Goal: Task Accomplishment & Management: Manage account settings

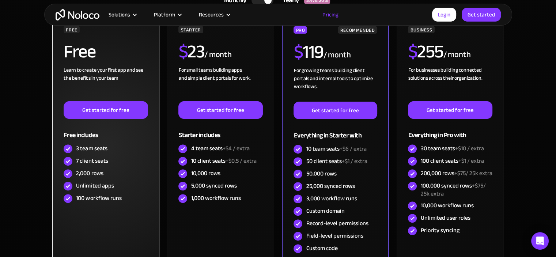
scroll to position [256, 0]
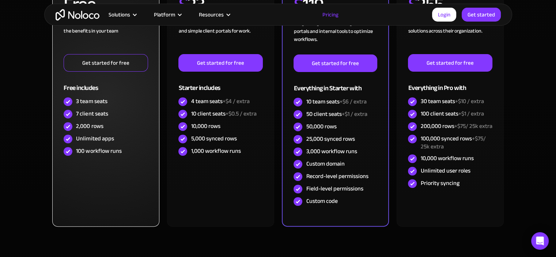
click at [117, 60] on link "Get started for free" at bounding box center [106, 63] width 84 height 18
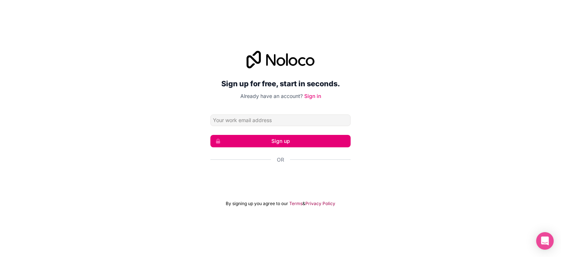
type input "[EMAIL_ADDRESS][DOMAIN_NAME]"
click at [310, 94] on link "Sign in" at bounding box center [312, 96] width 17 height 6
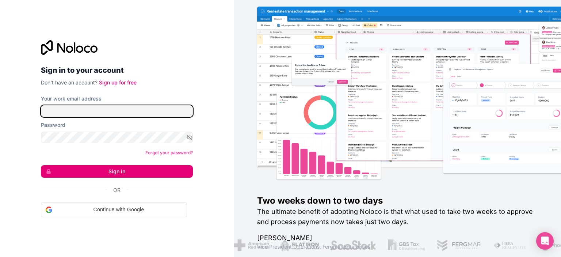
type input "[EMAIL_ADDRESS][DOMAIN_NAME]"
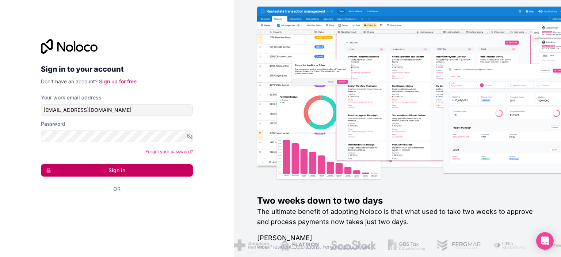
click at [111, 171] on button "Sign in" at bounding box center [117, 170] width 152 height 12
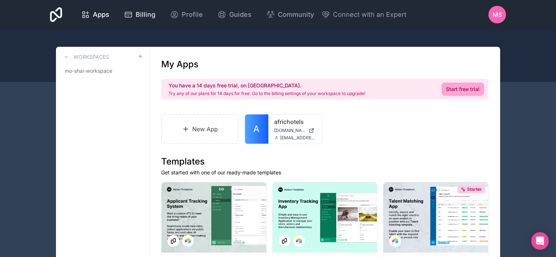
click at [149, 17] on span "Billing" at bounding box center [146, 14] width 20 height 10
